Goal: Task Accomplishment & Management: Manage account settings

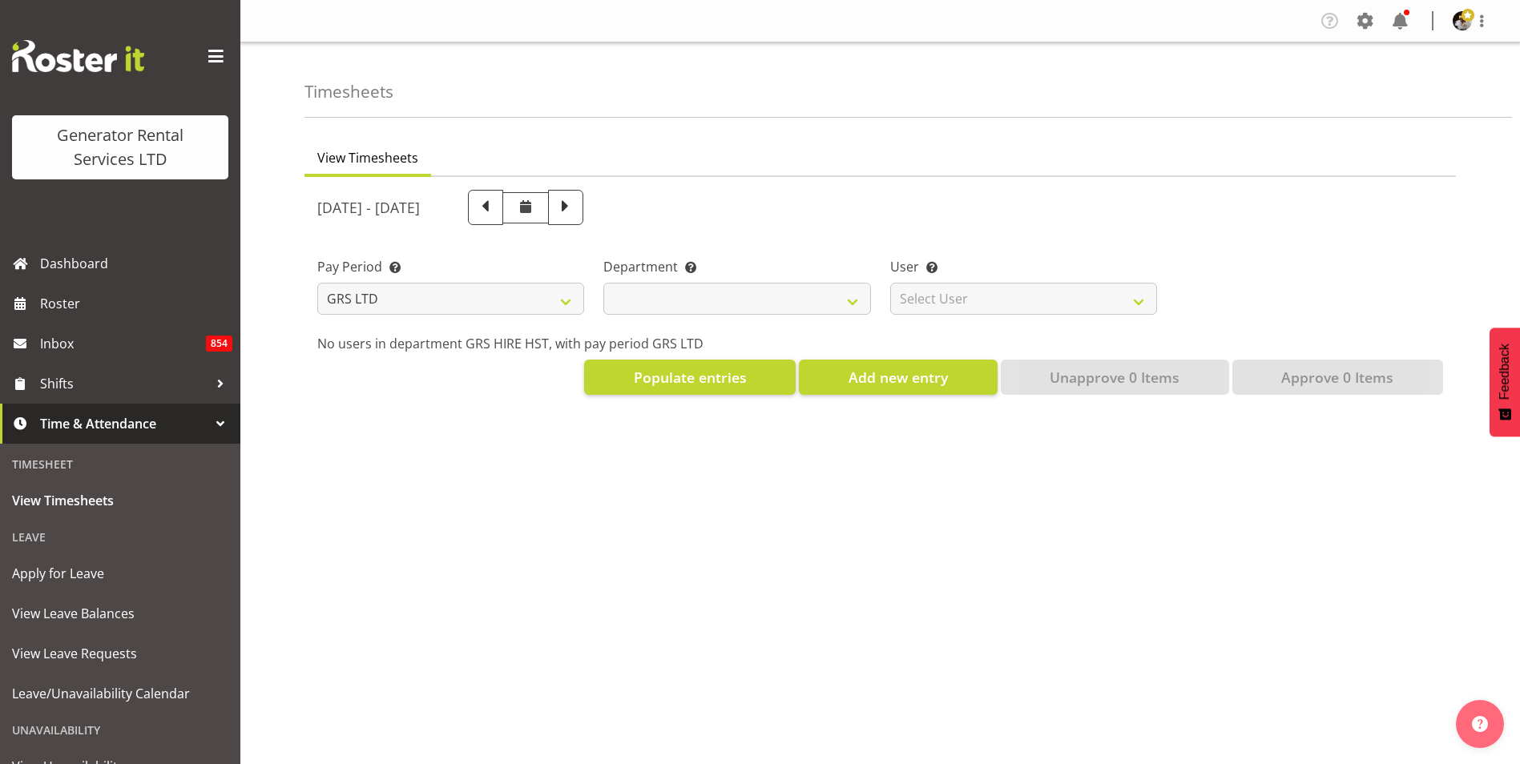
select select "149"
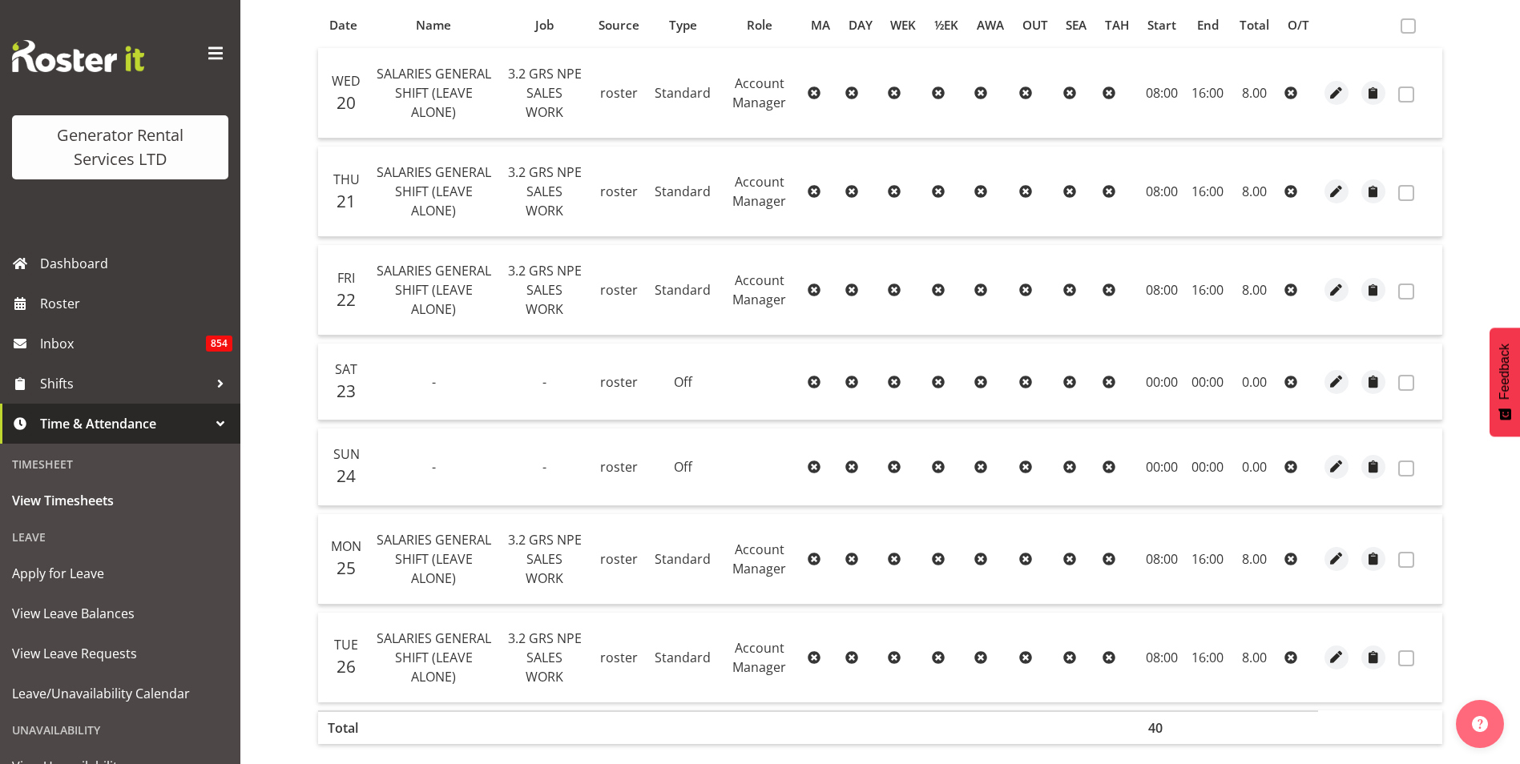
scroll to position [18, 0]
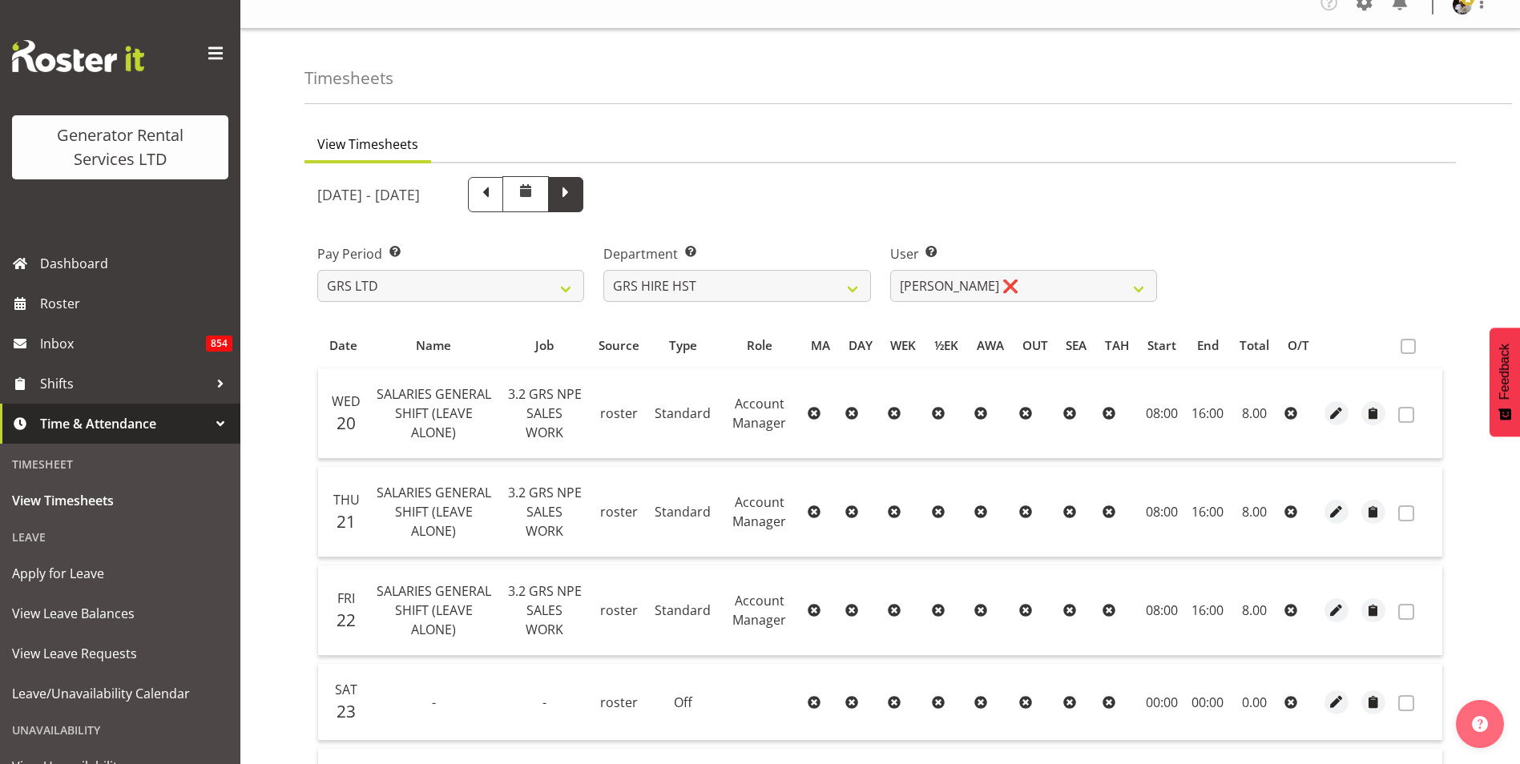
click at [576, 195] on span at bounding box center [565, 193] width 21 height 21
select select
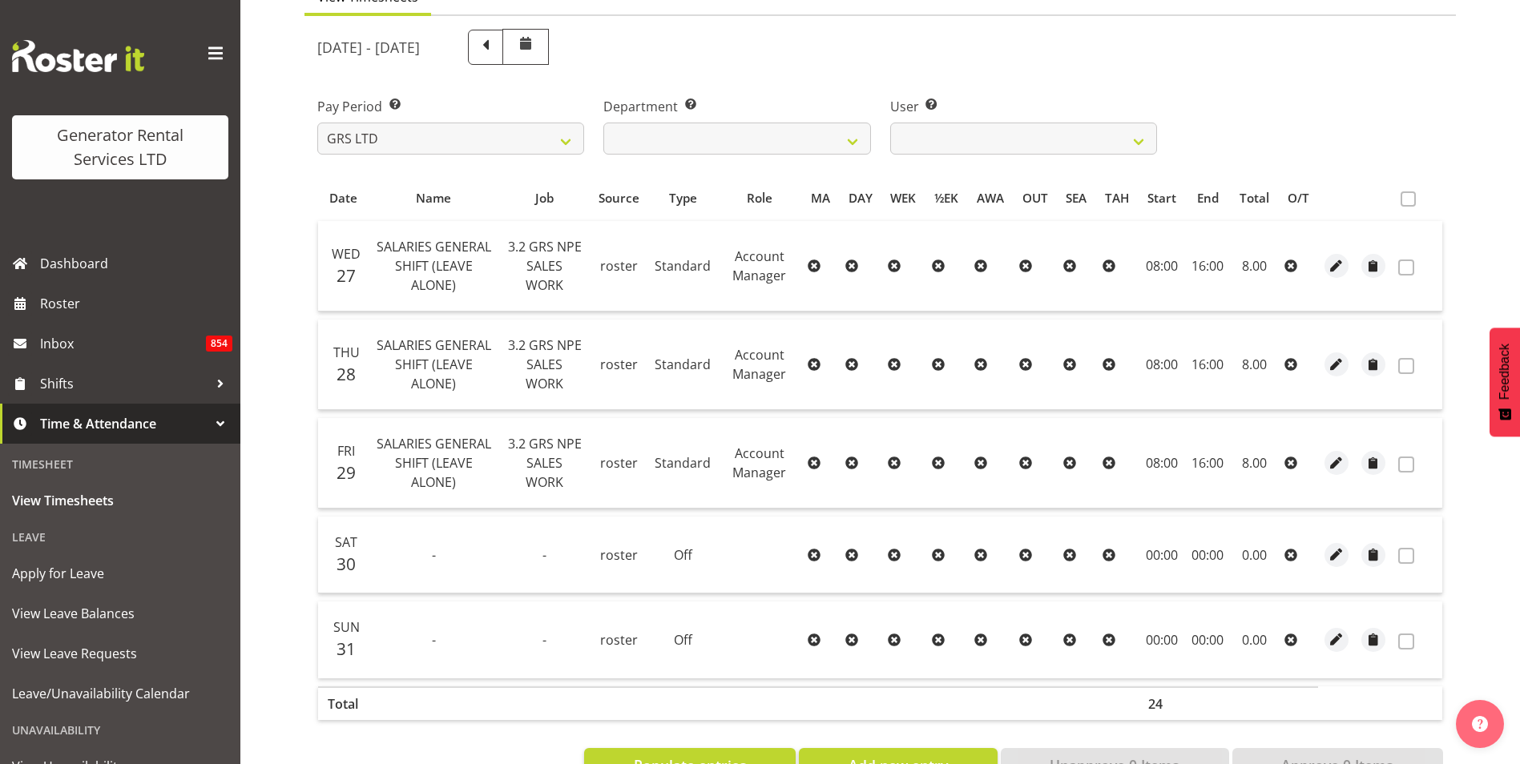
scroll to position [222, 0]
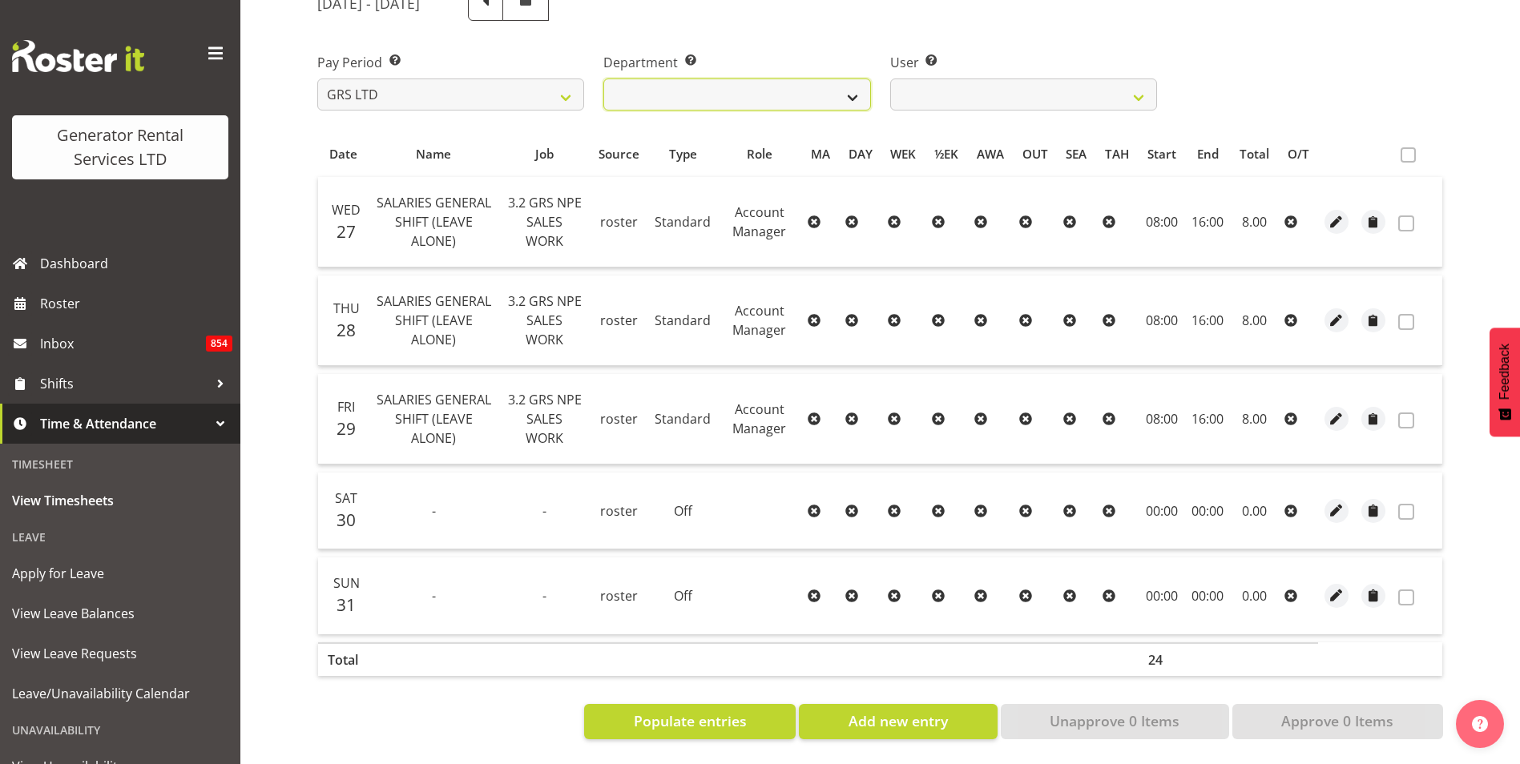
click at [847, 81] on select "GRS HIRE HST GRS SALES HST" at bounding box center [736, 95] width 267 height 32
click at [603, 79] on select "GRS HIRE HST GRS SALES HST" at bounding box center [736, 95] width 267 height 32
click at [1038, 84] on select "[PERSON_NAME] ❌" at bounding box center [1023, 95] width 267 height 32
click at [804, 79] on select "GRS HIRE HST GRS SALES HST" at bounding box center [736, 95] width 267 height 32
select select "22"
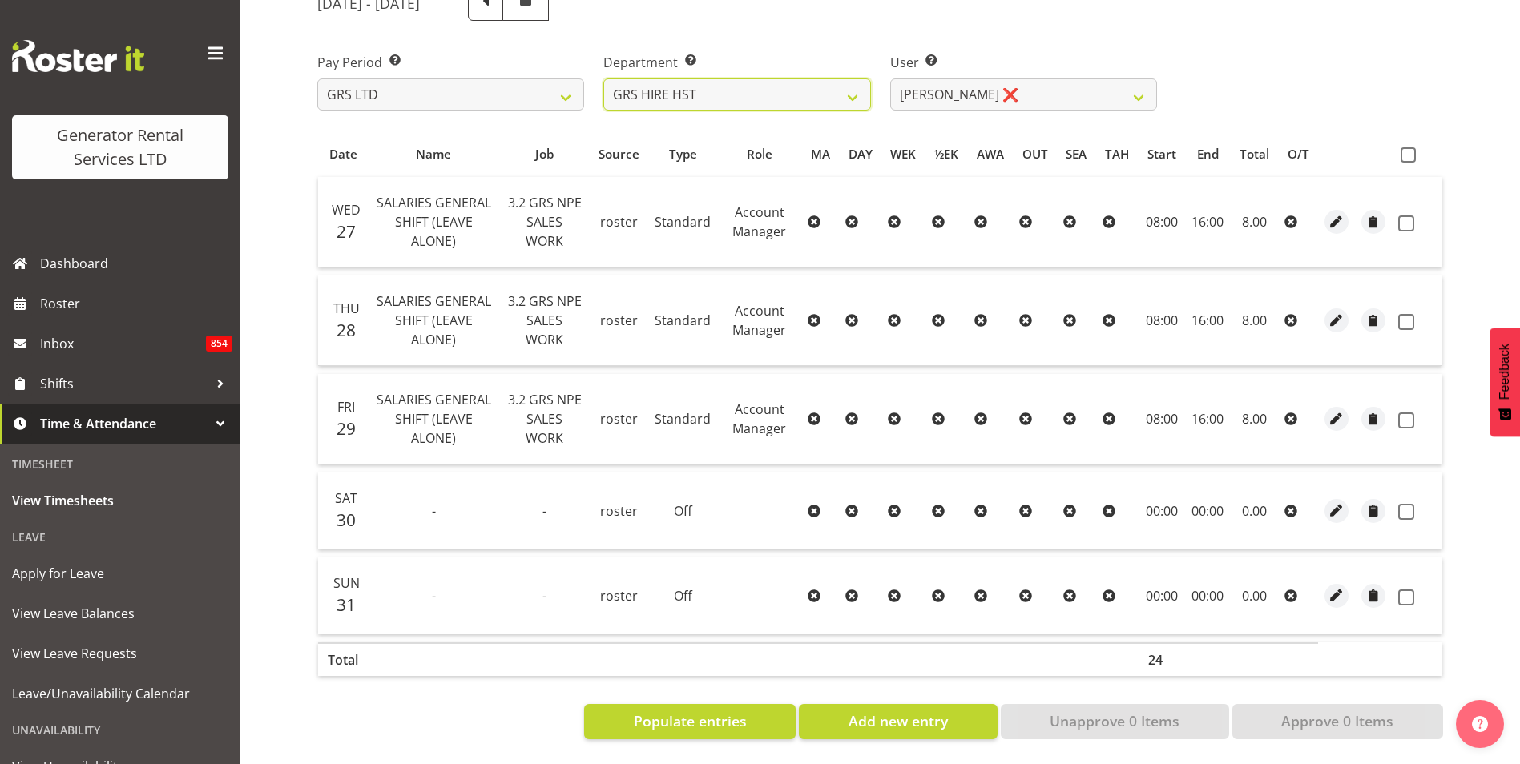
click at [603, 79] on select "GRS HIRE HST GRS SALES HST" at bounding box center [736, 95] width 267 height 32
click at [1125, 79] on select "[PERSON_NAME] ❌ [PERSON_NAME] ❌ [PERSON_NAME] ❌" at bounding box center [1023, 95] width 267 height 32
click at [815, 34] on div "Department Select which department you would like to view. GRS HIRE HST GRS SAL…" at bounding box center [737, 75] width 286 height 90
click at [994, 79] on select "[PERSON_NAME] ❌ [PERSON_NAME] ❌ [PERSON_NAME] ❌" at bounding box center [1023, 95] width 267 height 32
click at [1207, 34] on div "Pay Period Select which pay period you would like to view. GRS LTD GRS VEHICLES…" at bounding box center [880, 75] width 1145 height 90
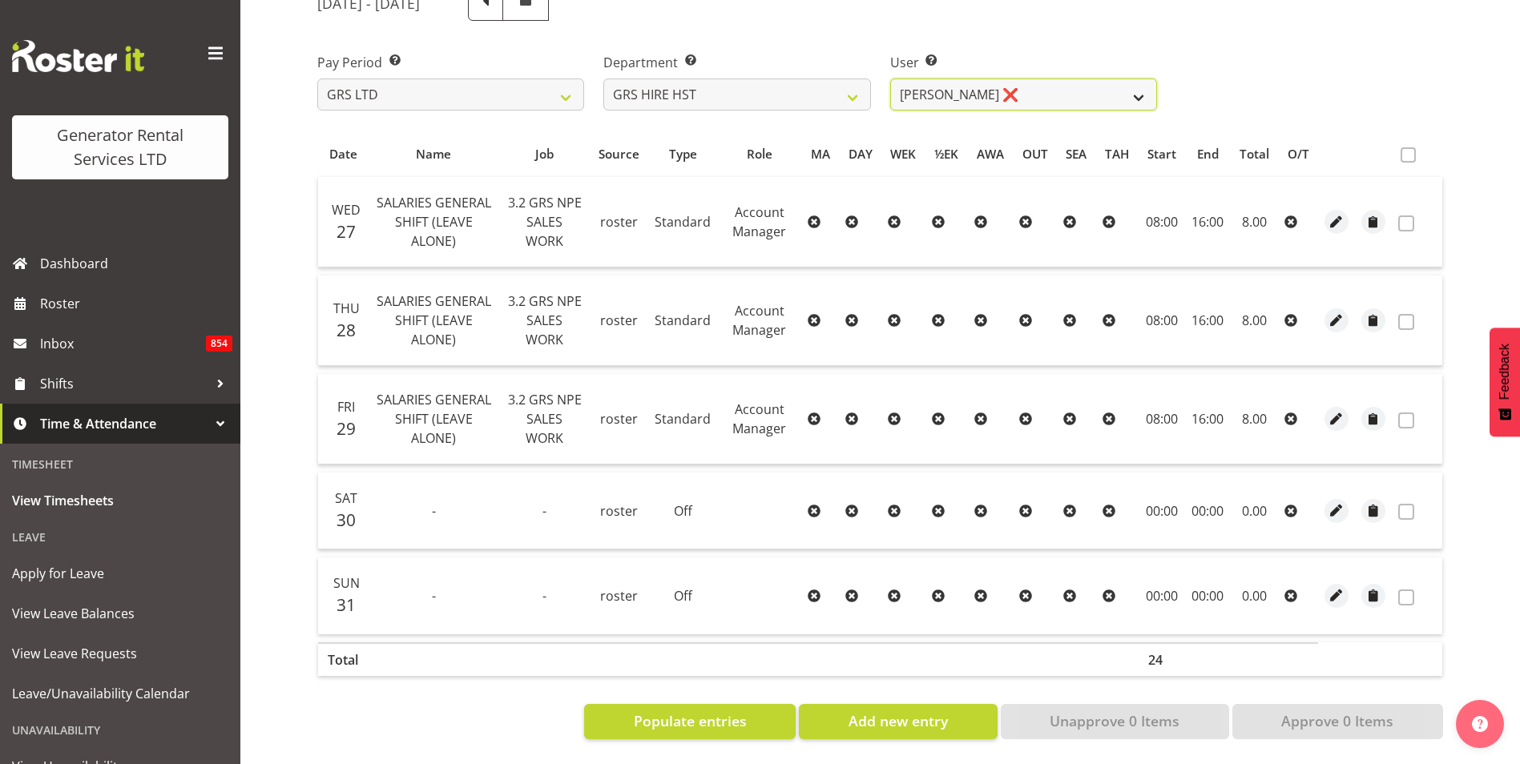
click at [980, 84] on select "[PERSON_NAME] ❌ [PERSON_NAME] ❌ [PERSON_NAME] ❌" at bounding box center [1023, 95] width 267 height 32
select select "1338"
click at [890, 79] on select "[PERSON_NAME] ❌ [PERSON_NAME] ❌ [PERSON_NAME] ❌" at bounding box center [1023, 95] width 267 height 32
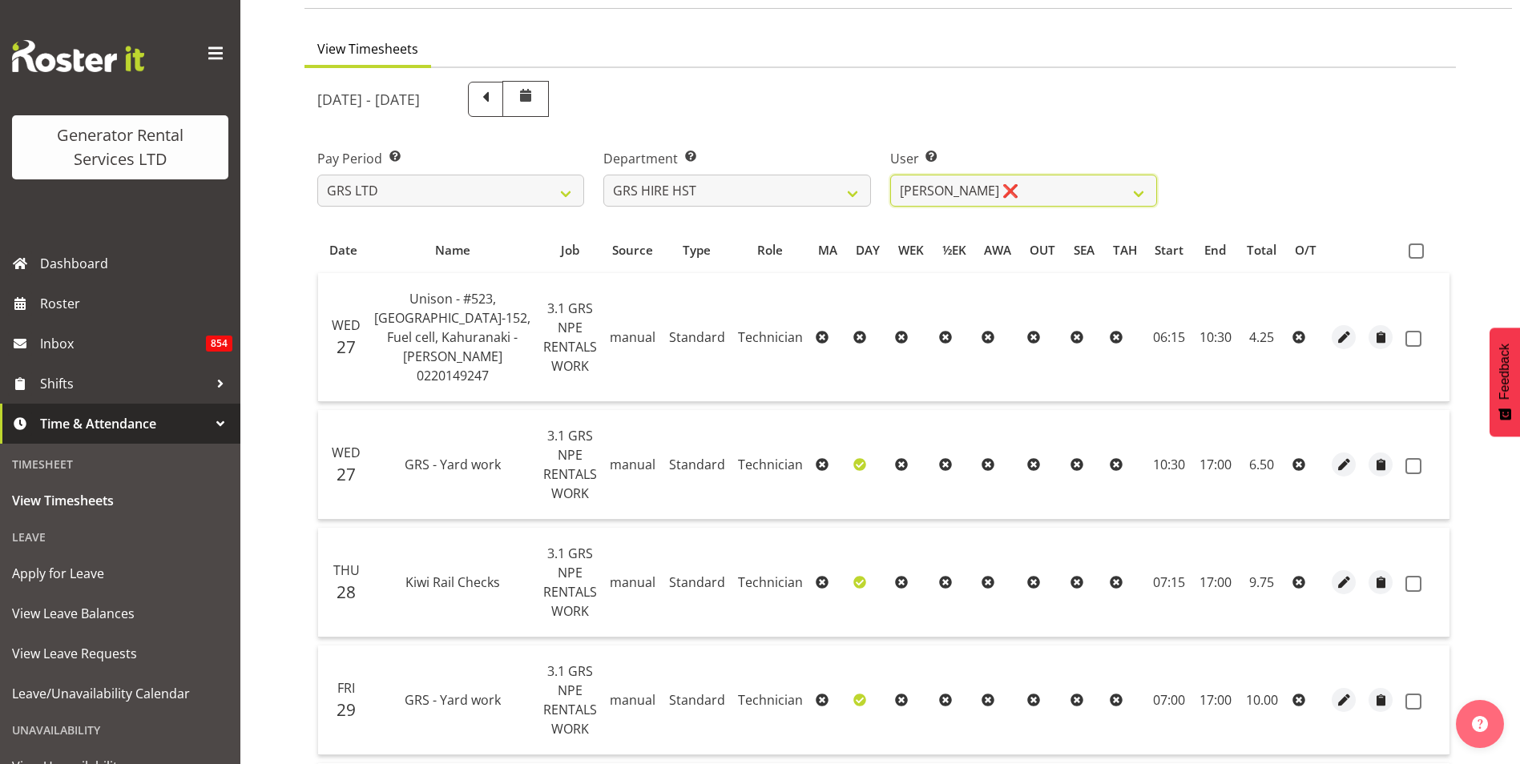
scroll to position [0, 0]
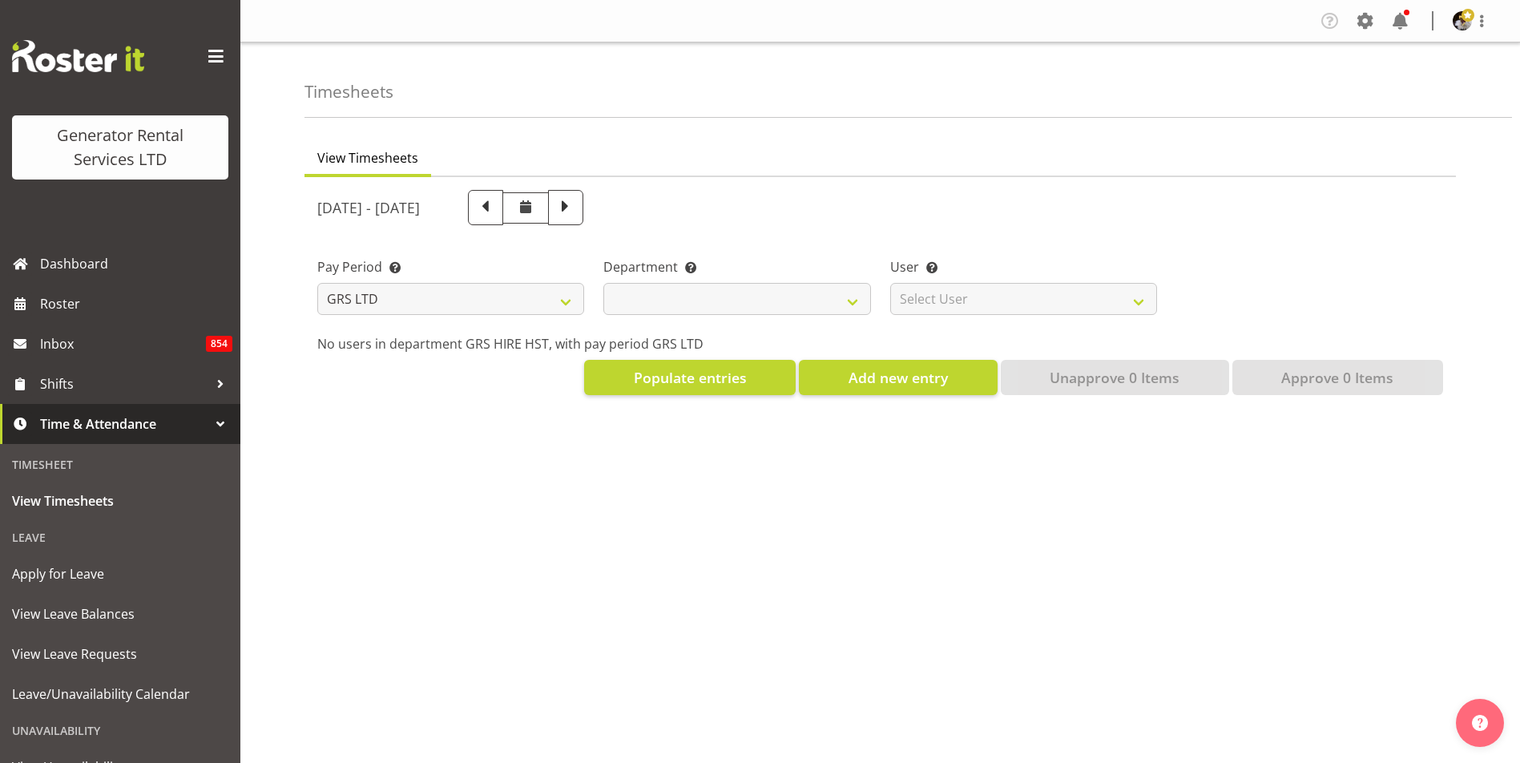
select select
select select "149"
